Goal: Information Seeking & Learning: Find specific fact

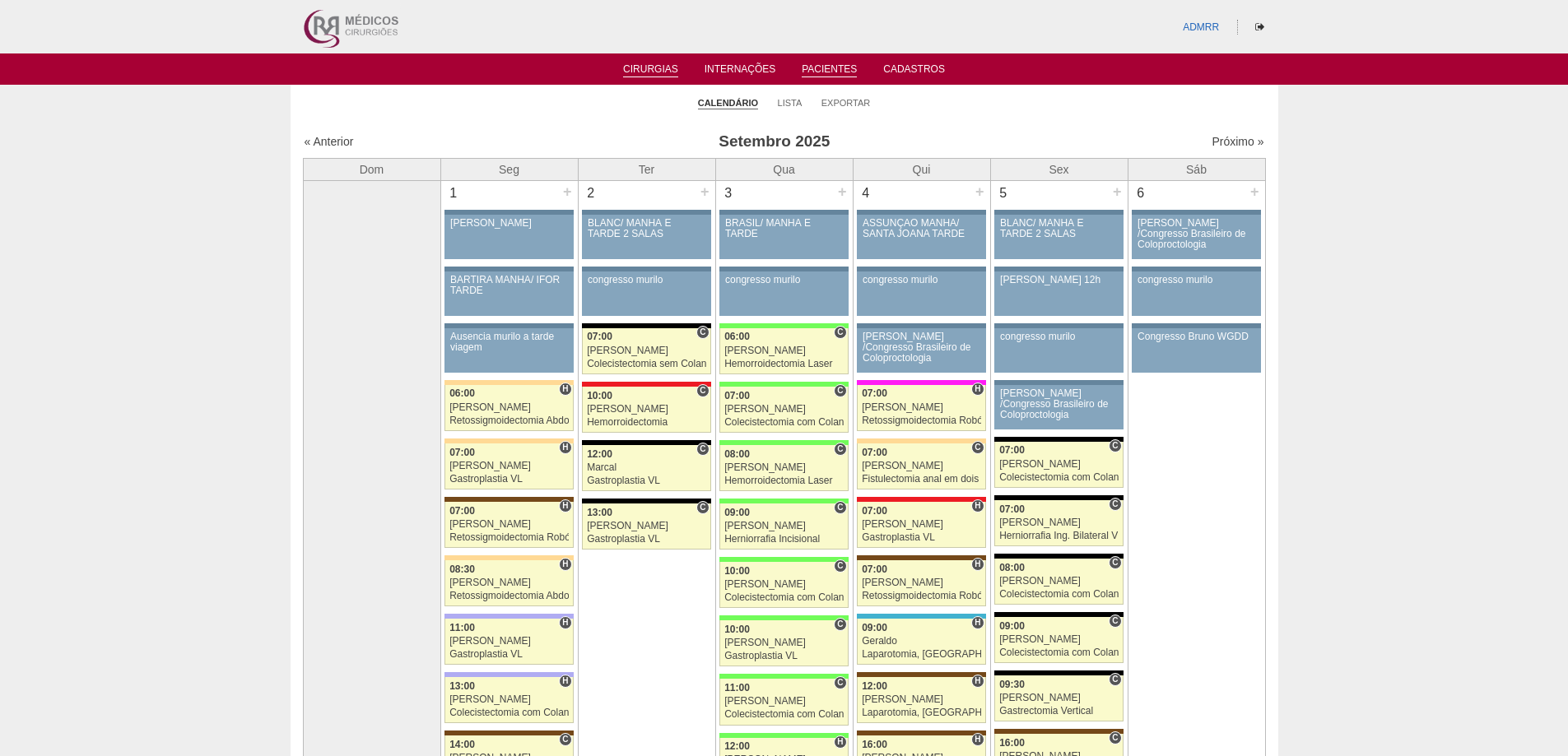
click at [837, 64] on link "Pacientes" at bounding box center [829, 70] width 55 height 14
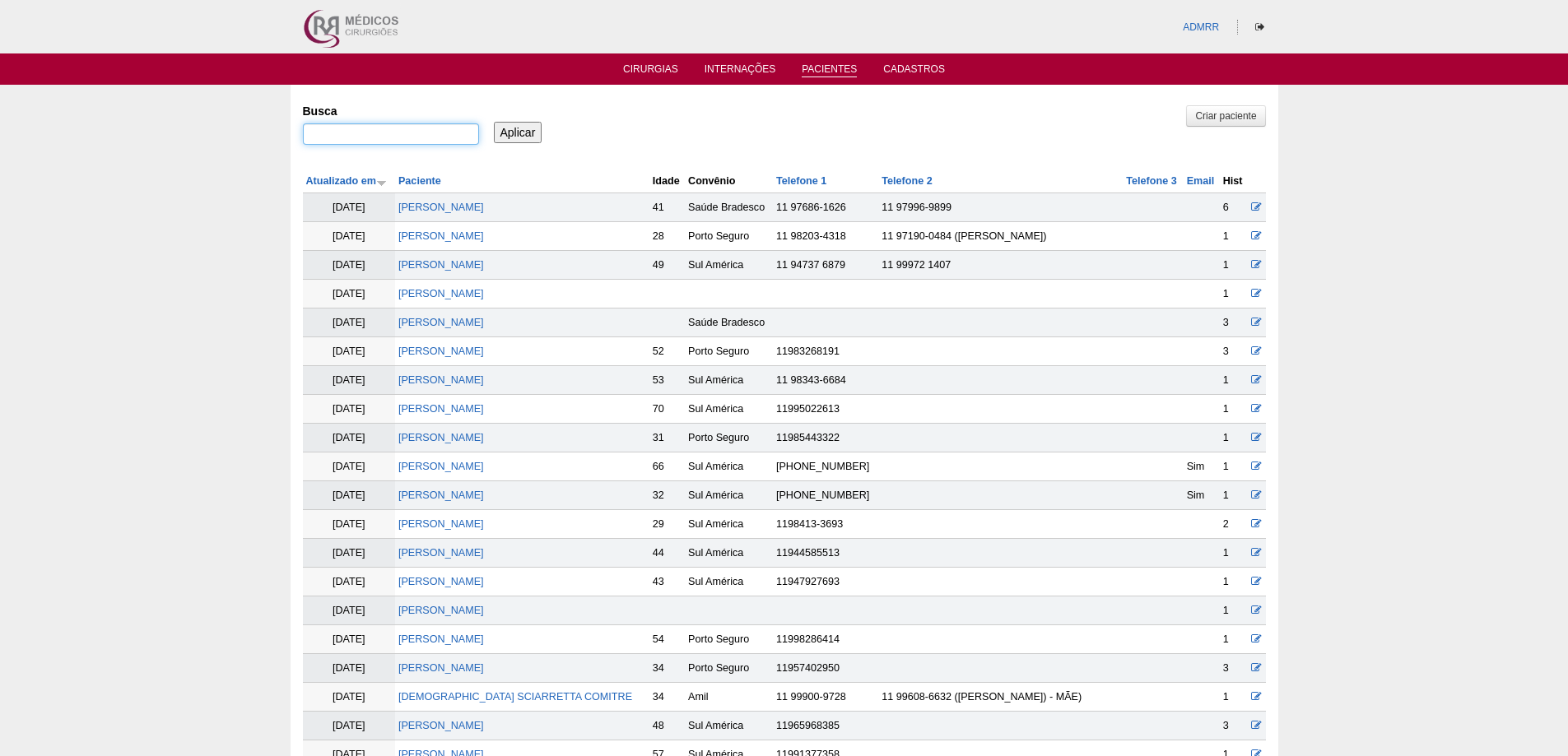
click at [404, 139] on input "Busca" at bounding box center [391, 134] width 176 height 22
type input ""ALEXANDRO NEI MARTINS""
click at [513, 131] on input "Aplicar" at bounding box center [518, 132] width 48 height 22
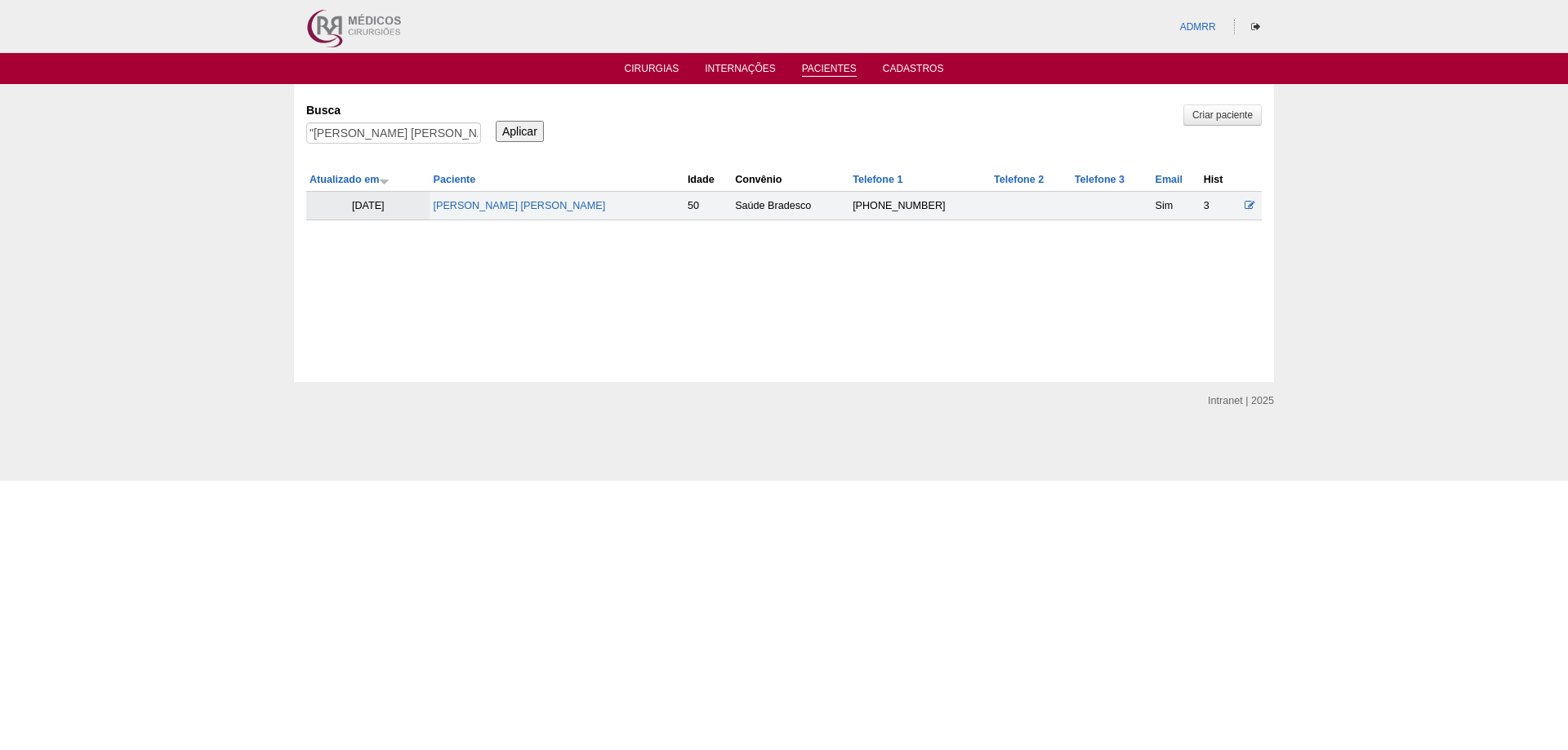
click at [506, 213] on td "[PERSON_NAME]" at bounding box center [556, 206] width 254 height 28
click at [521, 203] on link "[PERSON_NAME]" at bounding box center [519, 206] width 172 height 11
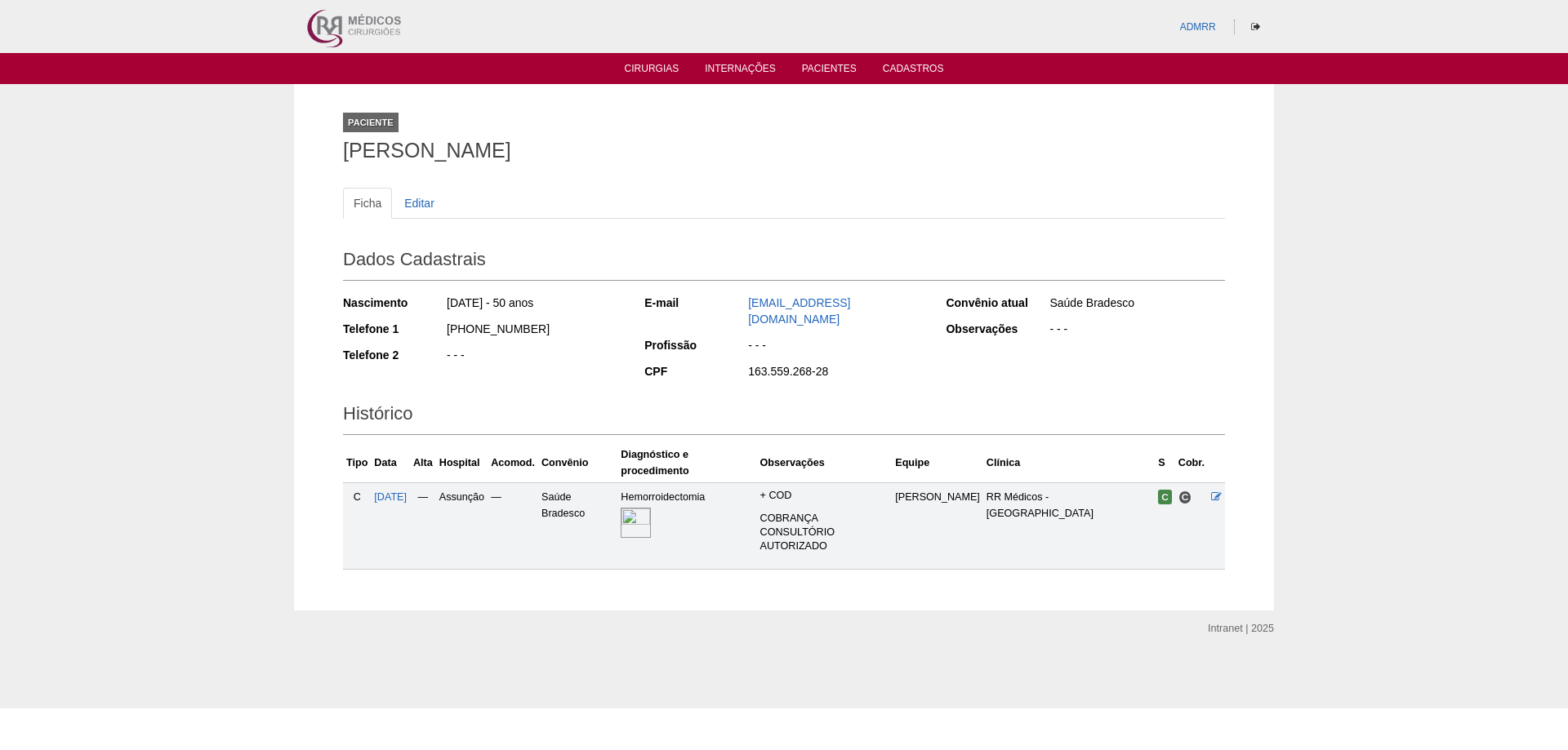
click at [650, 509] on img at bounding box center [635, 523] width 30 height 30
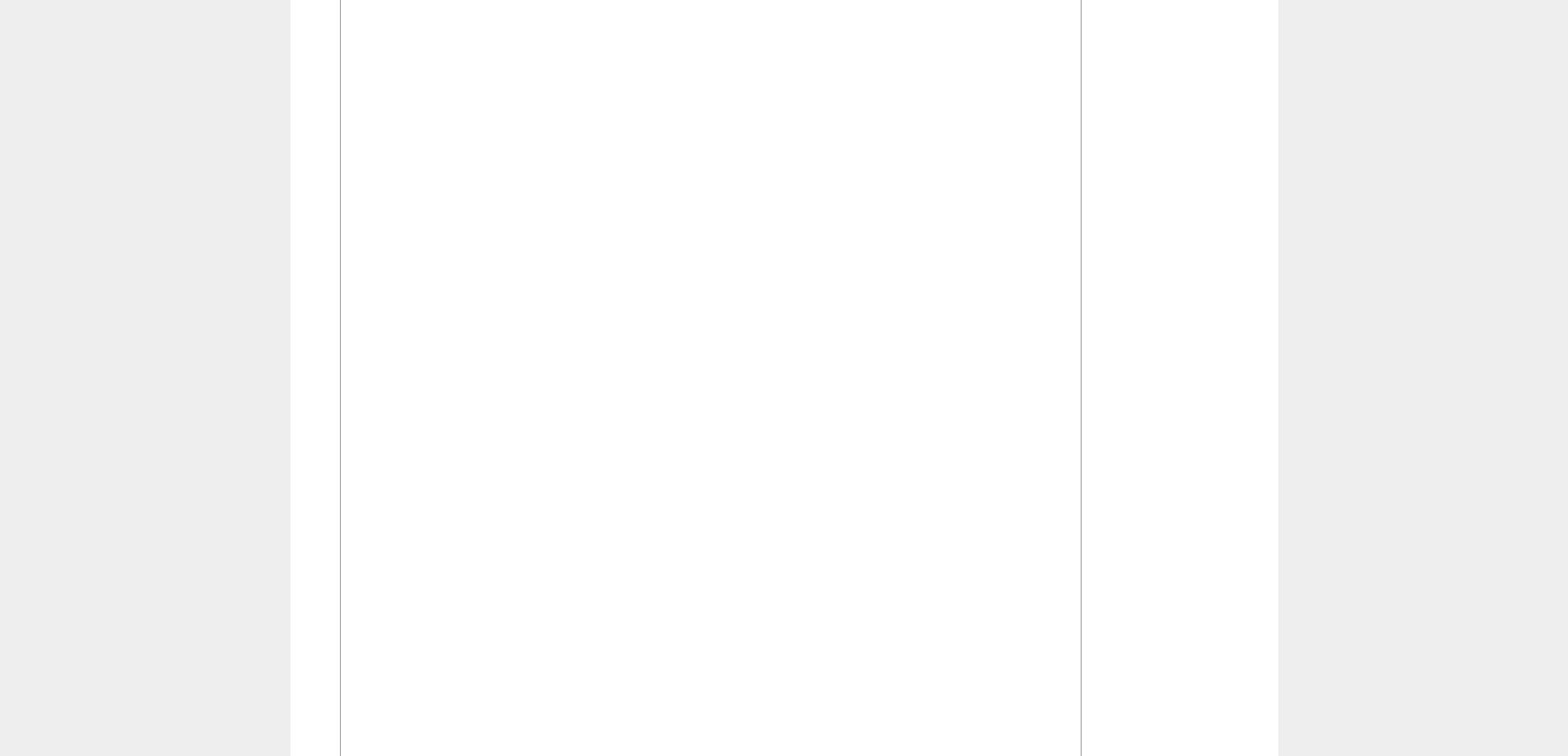
scroll to position [1070, 0]
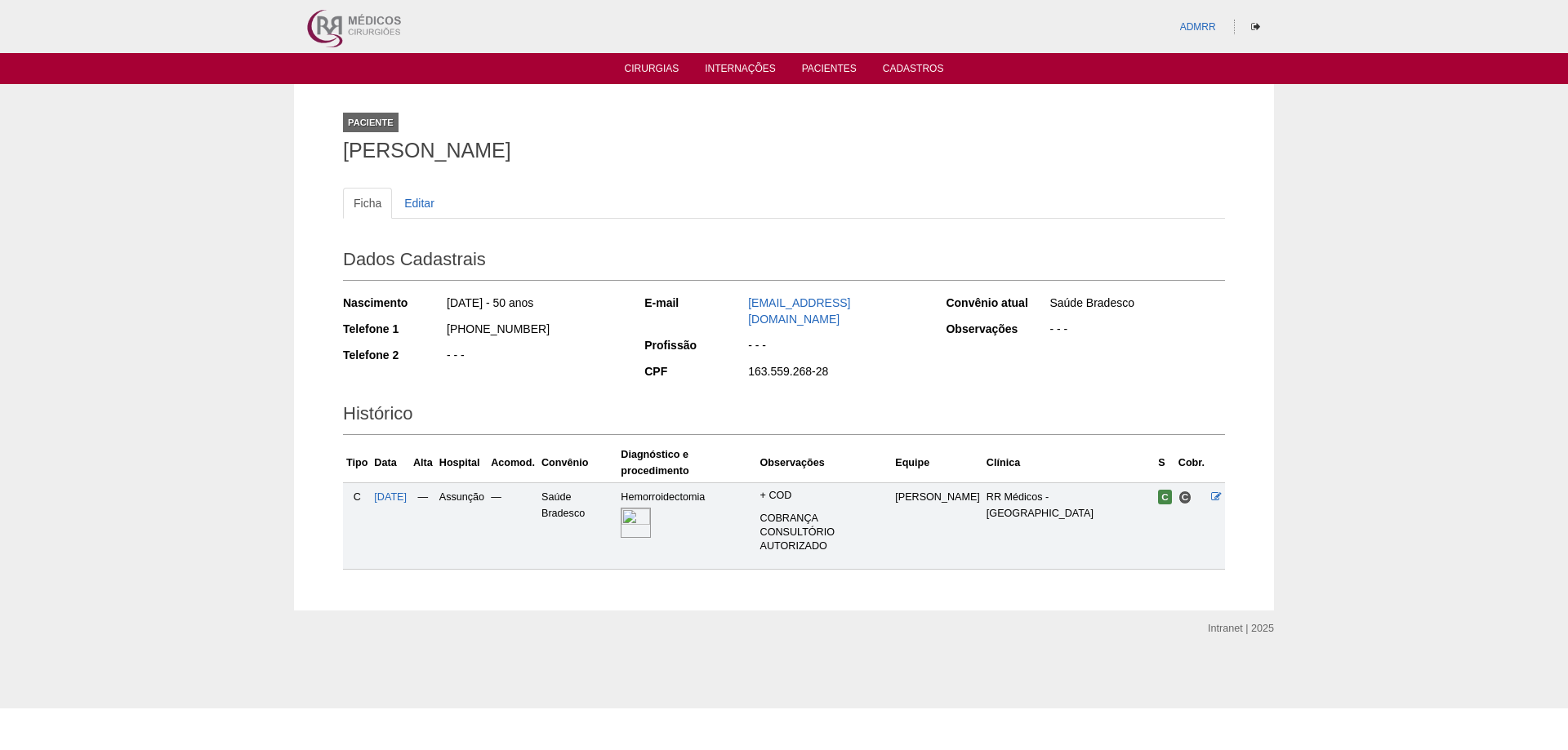
click at [133, 398] on div "Paciente [PERSON_NAME] Ficha Editar Dados Cadastrais Nascimento [DATE] - 50 ano…" at bounding box center [784, 346] width 1568 height 526
